Goal: Task Accomplishment & Management: Complete application form

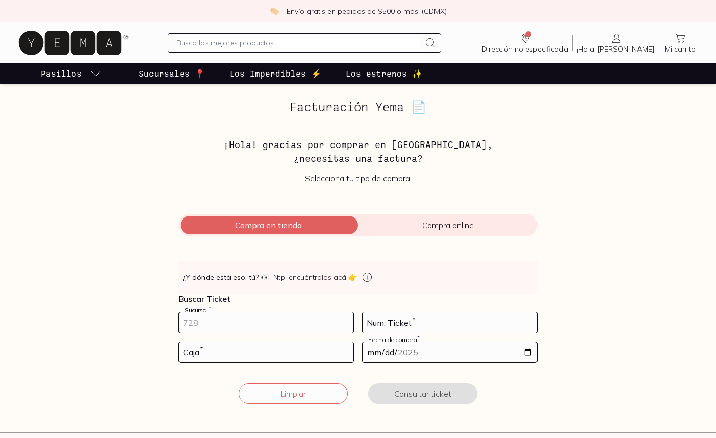
click at [261, 323] on input "number" at bounding box center [266, 322] width 174 height 20
type input "10002"
type input "56"
type input "02"
click at [528, 351] on input "date" at bounding box center [450, 352] width 174 height 20
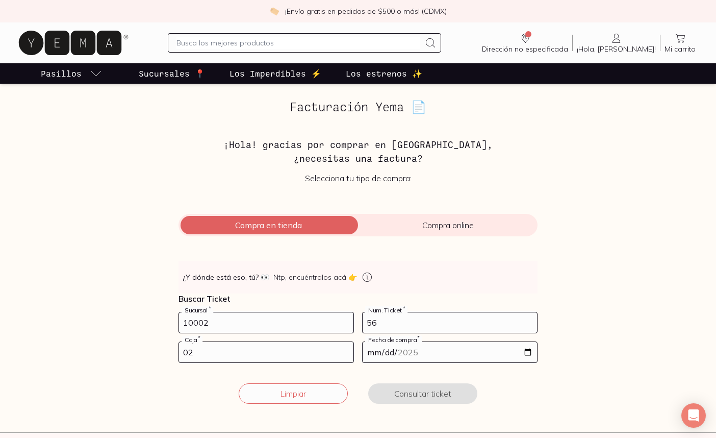
type input "[DATE]"
click at [437, 396] on button "Consultar ticket" at bounding box center [422, 393] width 109 height 20
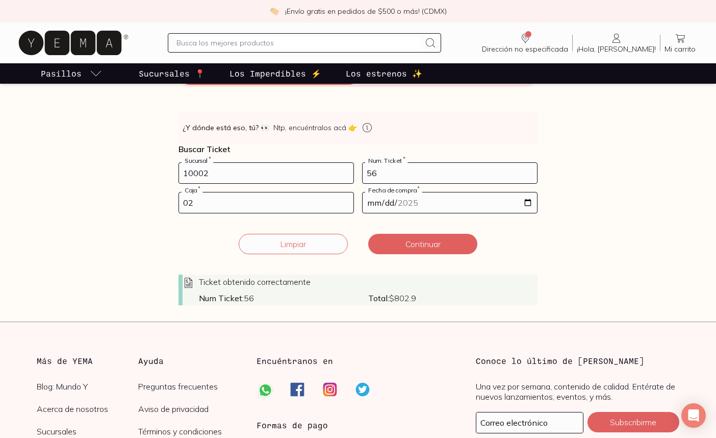
scroll to position [169, 0]
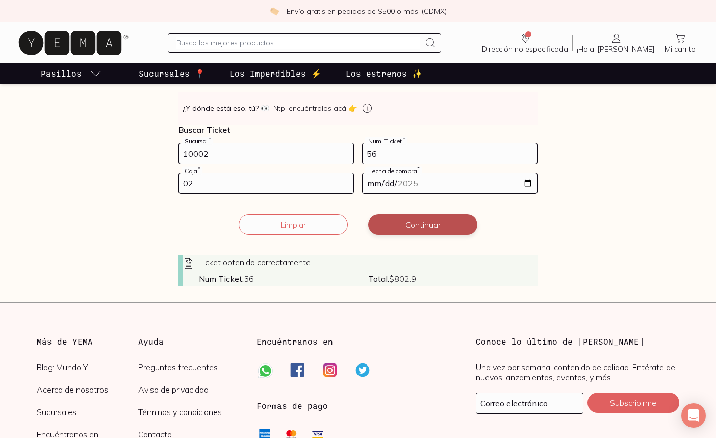
click at [420, 227] on button "Continuar" at bounding box center [422, 224] width 109 height 20
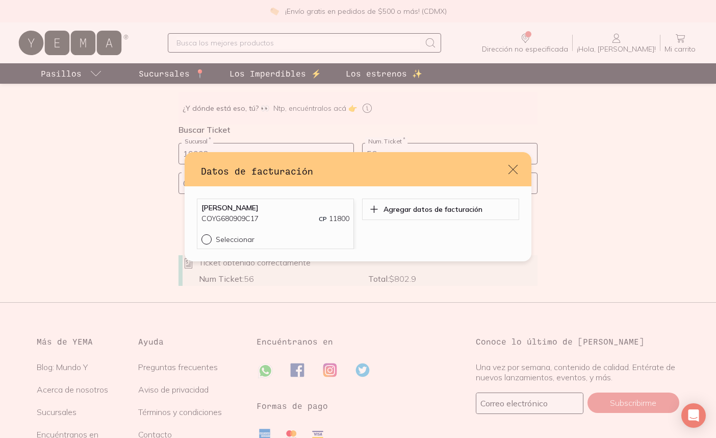
click at [203, 241] on input "Seleccionar" at bounding box center [205, 238] width 8 height 8
radio input "true"
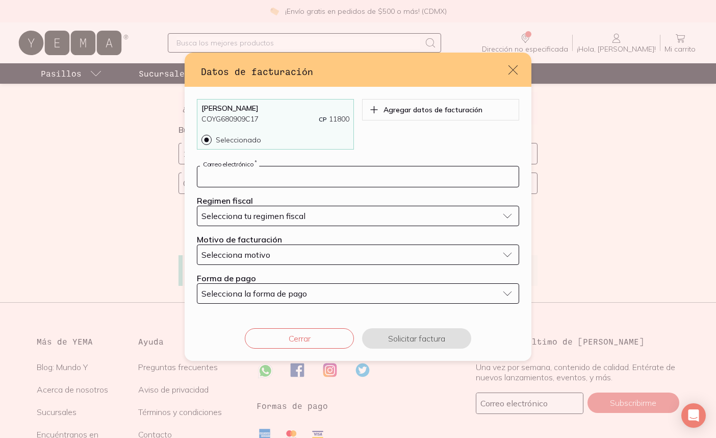
click at [308, 176] on input "default" at bounding box center [357, 176] width 321 height 20
paste input "[EMAIL_ADDRESS][DOMAIN_NAME]"
type input "[EMAIL_ADDRESS][DOMAIN_NAME]"
click at [329, 216] on div "Selecciona tu regimen fiscal" at bounding box center [349, 216] width 297 height 10
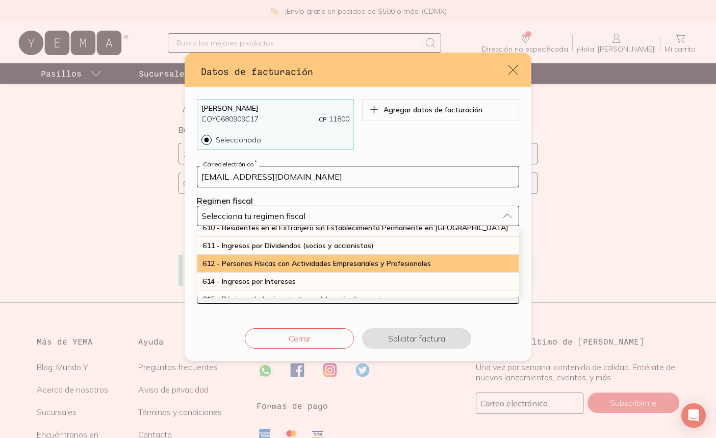
scroll to position [114, 0]
click at [260, 265] on span "612 - Personas Físicas con Actividades Empresariales y Profesionales" at bounding box center [317, 263] width 228 height 9
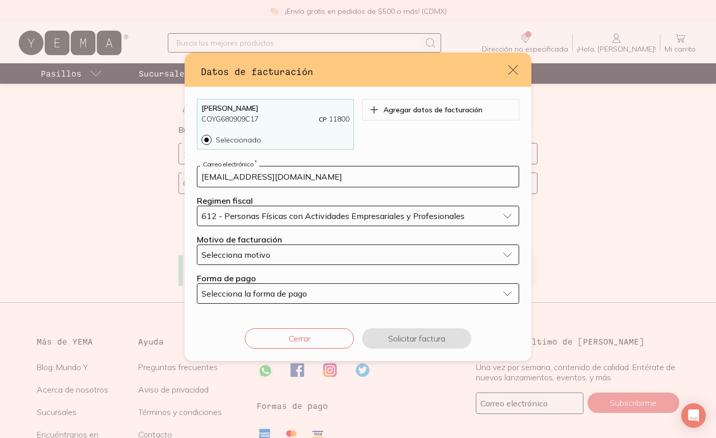
click at [291, 255] on div "Selecciona motivo" at bounding box center [349, 254] width 297 height 10
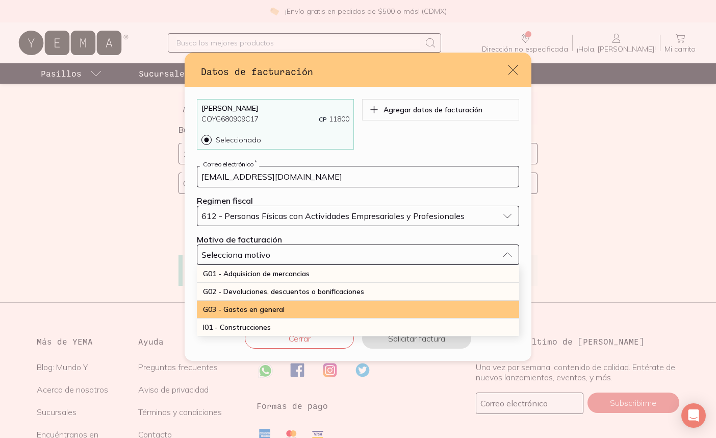
click at [265, 306] on span "G03 - Gastos en general" at bounding box center [244, 308] width 82 height 9
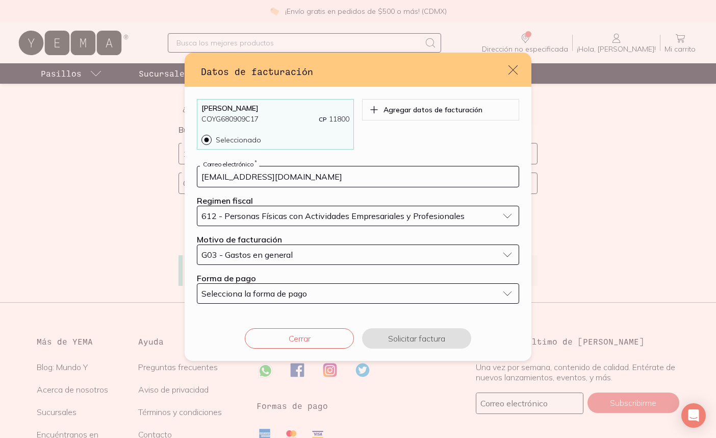
click at [294, 293] on span "Selecciona la forma de pago" at bounding box center [254, 293] width 106 height 10
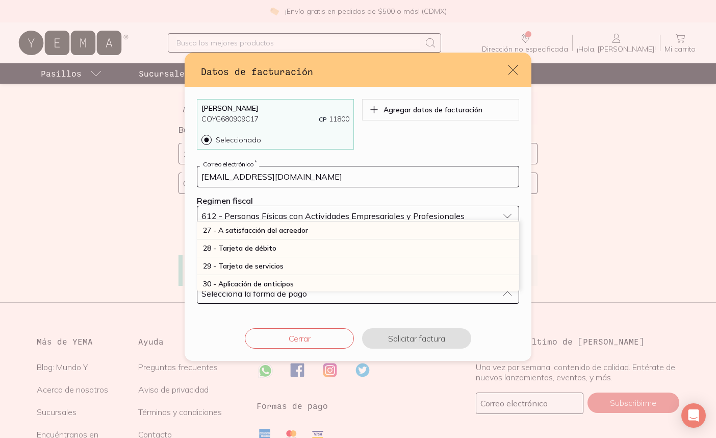
scroll to position [282, 0]
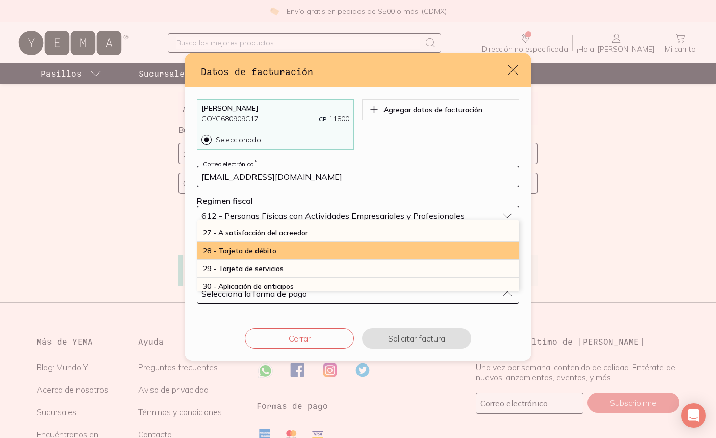
click at [268, 253] on span "28 - Tarjeta de débito" at bounding box center [239, 250] width 73 height 9
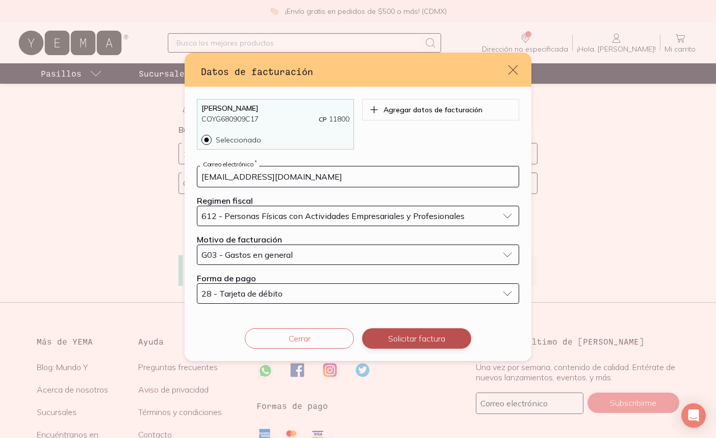
click at [421, 344] on button "Solicitar factura" at bounding box center [416, 338] width 109 height 20
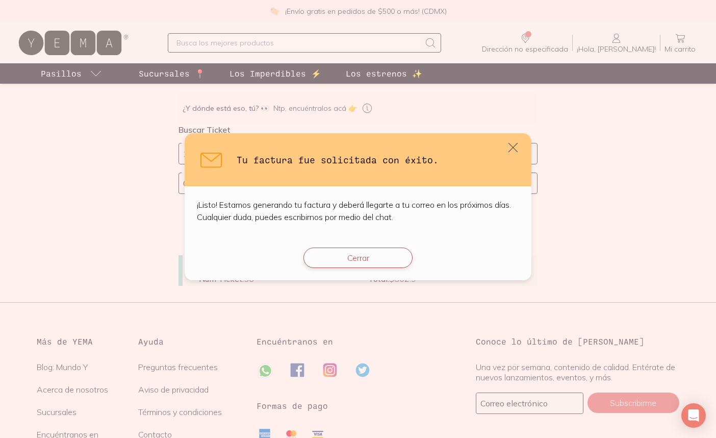
click at [382, 260] on button "Cerrar" at bounding box center [357, 257] width 109 height 20
